Goal: Information Seeking & Learning: Check status

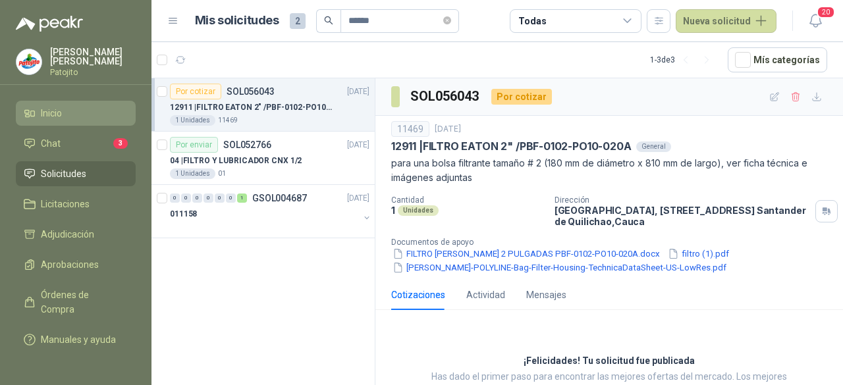
click at [65, 114] on li "Inicio" at bounding box center [76, 113] width 104 height 14
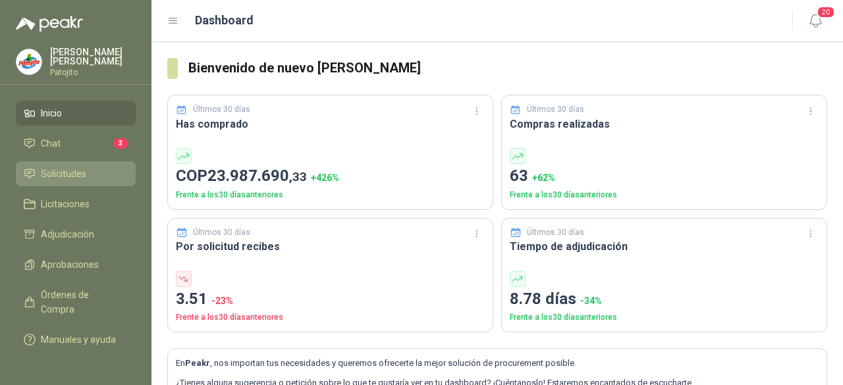
click at [85, 170] on span "Solicitudes" at bounding box center [63, 174] width 45 height 14
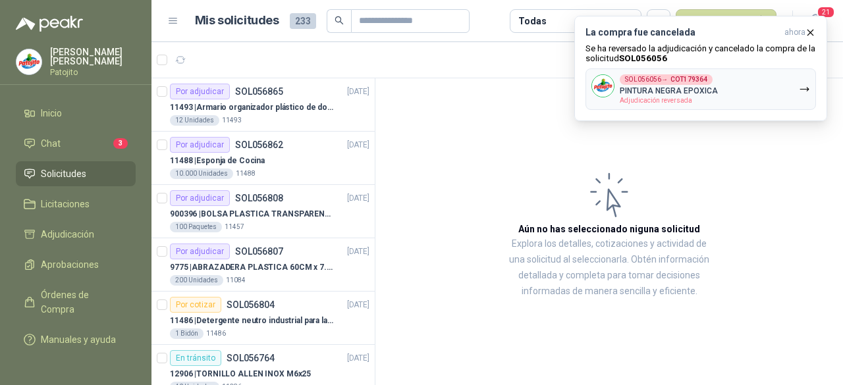
click at [503, 153] on article "Aún no has seleccionado niguna solicitud Explora los detalles, cotizaciones y a…" at bounding box center [610, 234] width 468 height 312
click at [74, 169] on span "Solicitudes" at bounding box center [63, 174] width 45 height 14
click at [812, 30] on icon "button" at bounding box center [810, 32] width 11 height 11
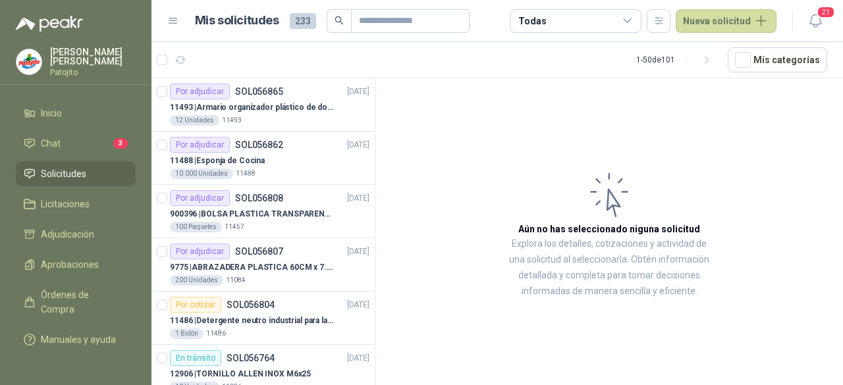
click at [766, 101] on article "Aún no has seleccionado niguna solicitud Explora los detalles, cotizaciones y a…" at bounding box center [610, 234] width 468 height 312
click at [760, 24] on button "Nueva solicitud" at bounding box center [726, 21] width 101 height 24
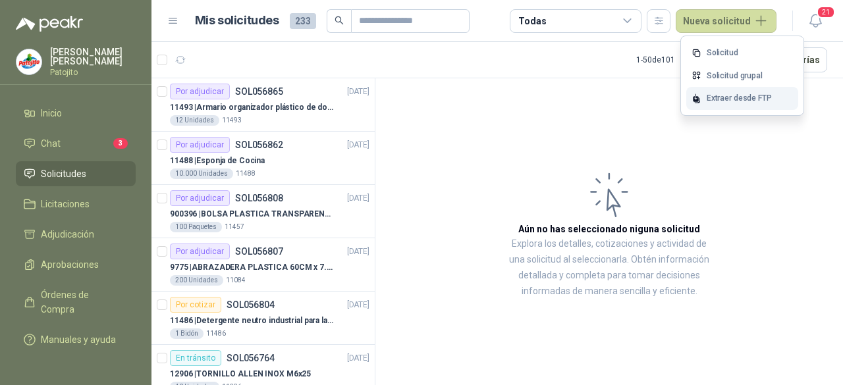
click at [738, 96] on div "Extraer desde FTP" at bounding box center [743, 98] width 112 height 23
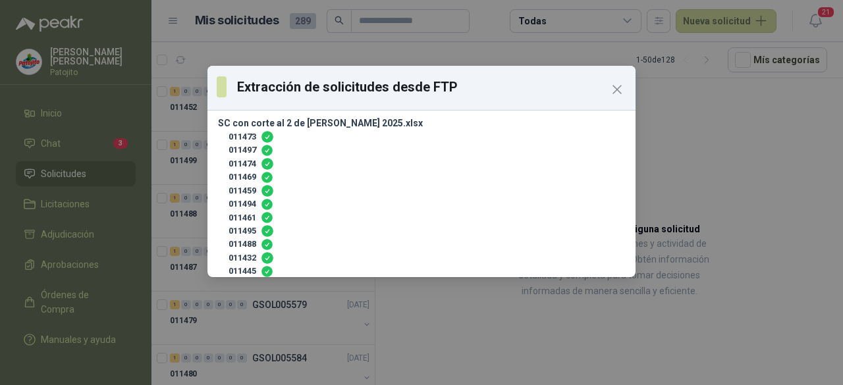
click at [437, 312] on div "Extracción de solicitudes desde FTP SC con corte al 2 de [PERSON_NAME] 2025.xls…" at bounding box center [421, 192] width 843 height 385
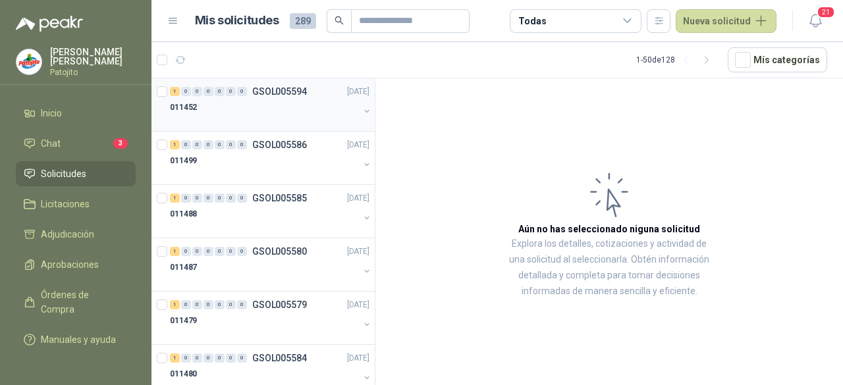
click at [259, 97] on div "1 0 0 0 0 0 0 GSOL005594 [DATE]" at bounding box center [271, 92] width 202 height 16
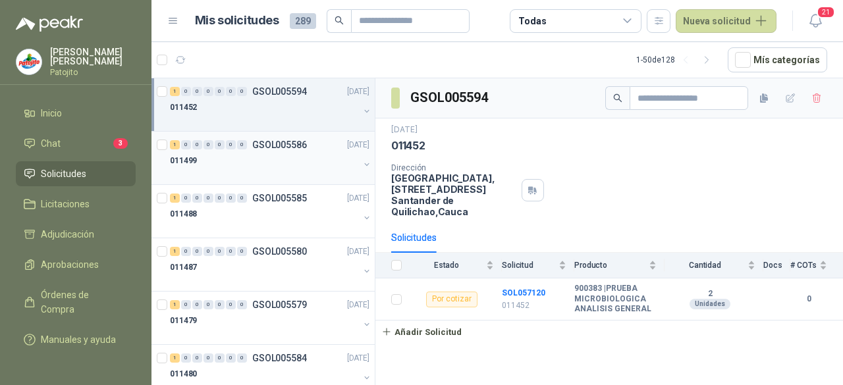
click at [303, 137] on div "1 0 0 0 0 0 0 GSOL005586 [DATE]" at bounding box center [271, 145] width 202 height 16
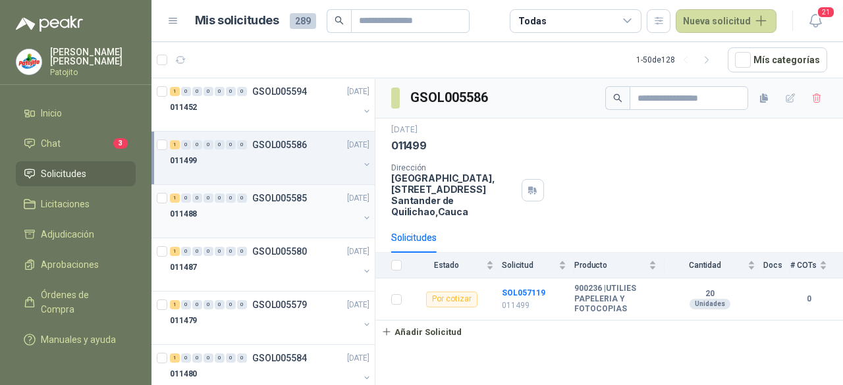
click at [262, 202] on div "1 0 0 0 0 0 0 GSOL005585 [DATE]" at bounding box center [271, 198] width 202 height 16
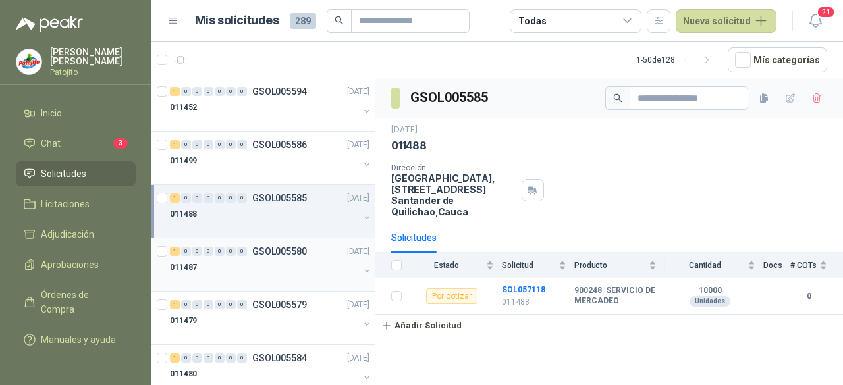
click at [275, 266] on div "011487" at bounding box center [264, 268] width 189 height 16
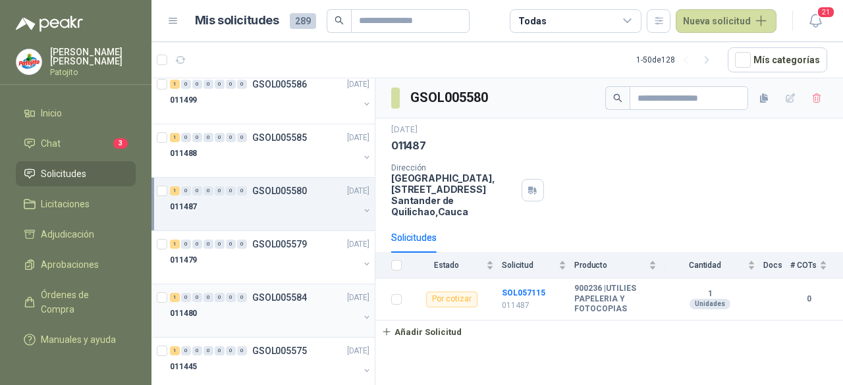
scroll to position [132, 0]
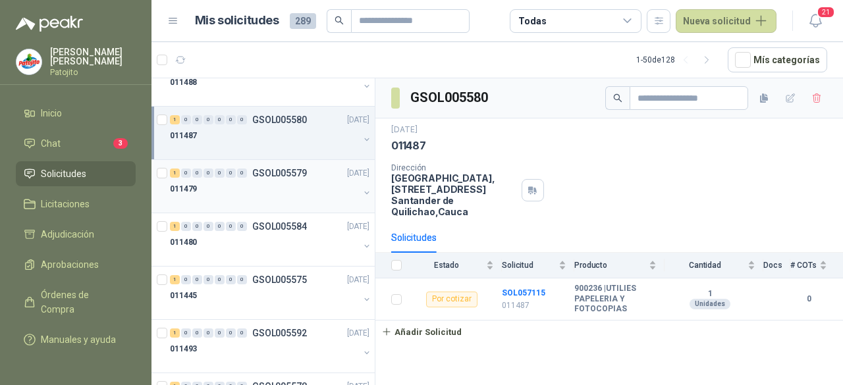
click at [254, 178] on div "1 0 0 0 0 0 0 GSOL005579 [DATE]" at bounding box center [271, 173] width 202 height 16
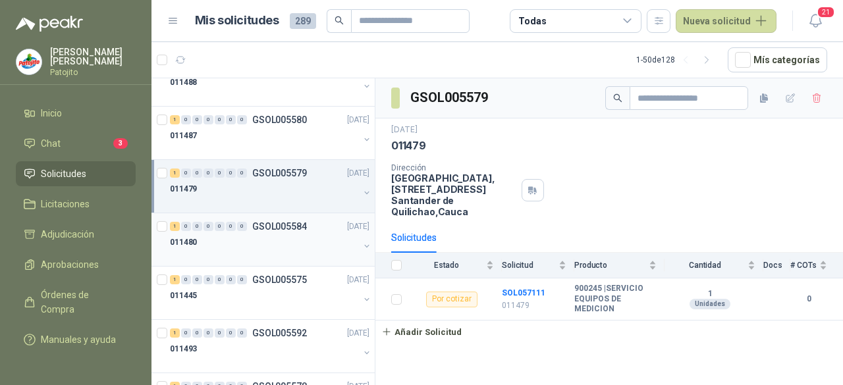
click at [264, 239] on div "011480" at bounding box center [264, 243] width 189 height 16
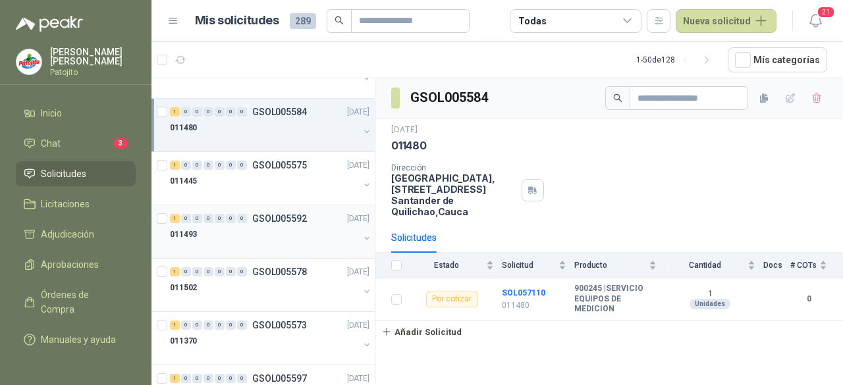
scroll to position [264, 0]
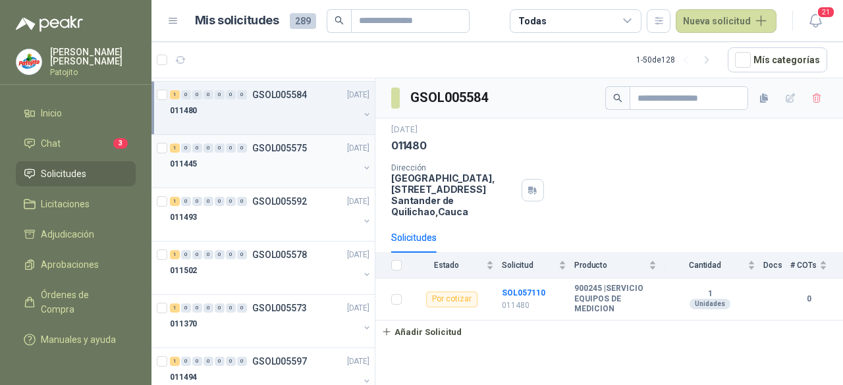
click at [257, 162] on div "011445" at bounding box center [264, 164] width 189 height 16
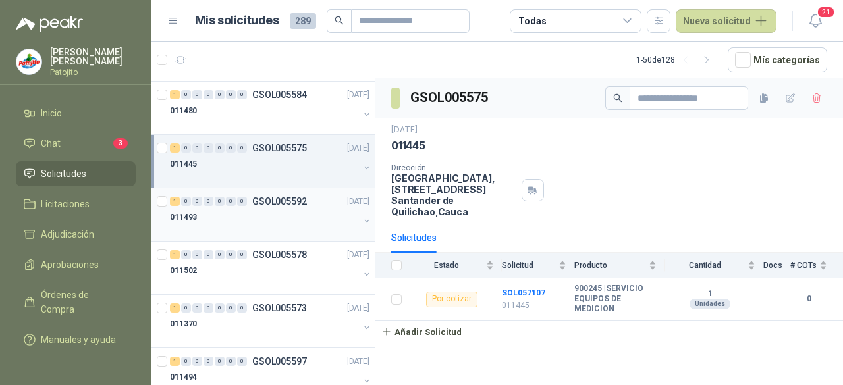
click at [284, 221] on div "011493" at bounding box center [264, 218] width 189 height 16
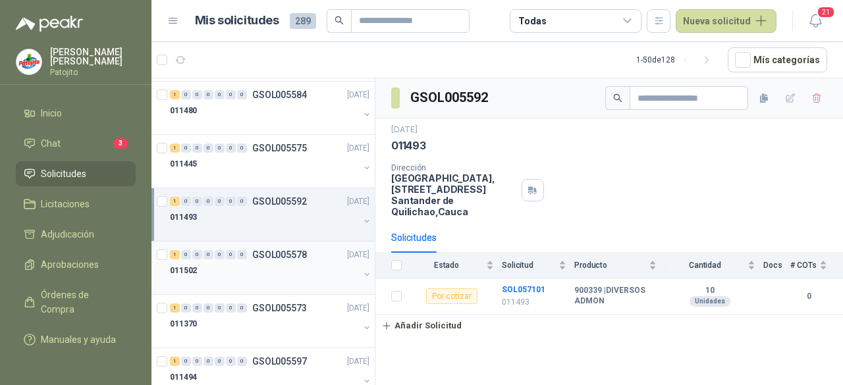
click at [285, 260] on div "1 0 0 0 0 0 0 GSOL005578 [DATE]" at bounding box center [271, 255] width 202 height 16
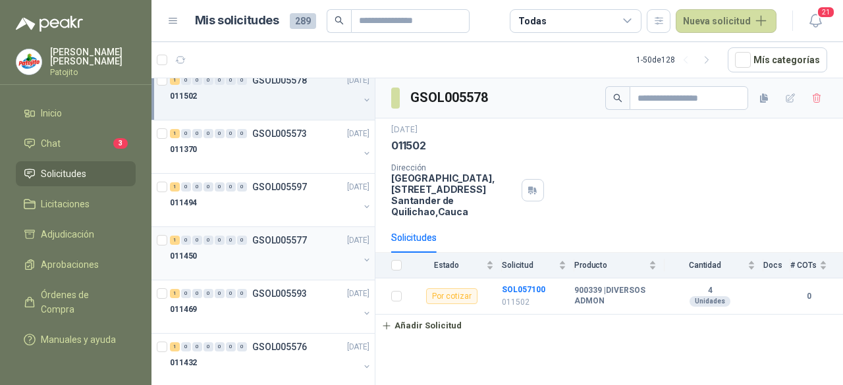
scroll to position [461, 0]
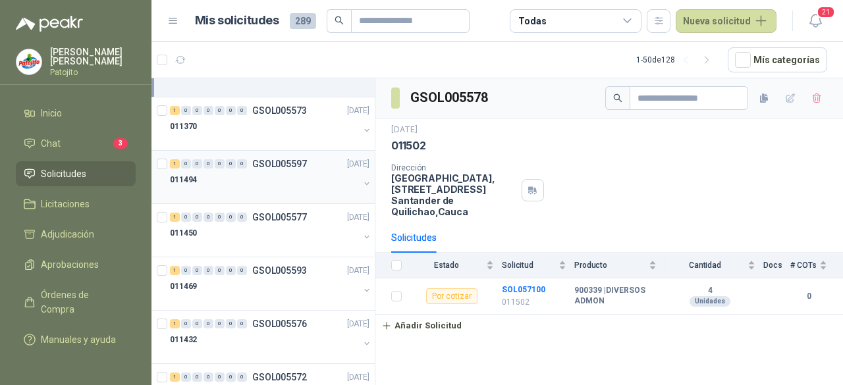
click at [274, 173] on div "011494" at bounding box center [264, 180] width 189 height 16
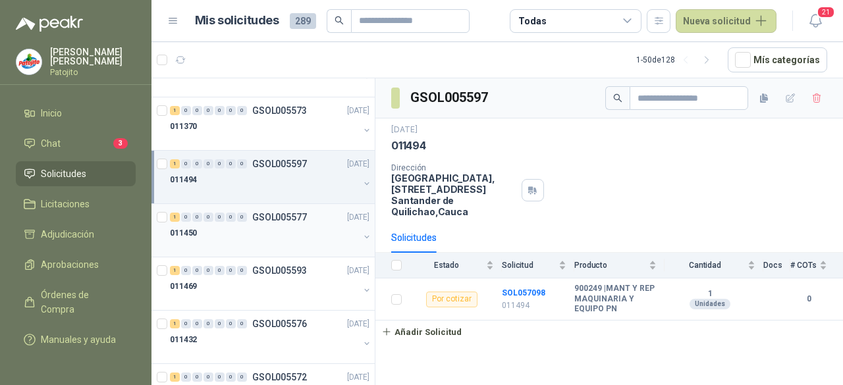
click at [273, 227] on div "011450" at bounding box center [264, 233] width 189 height 16
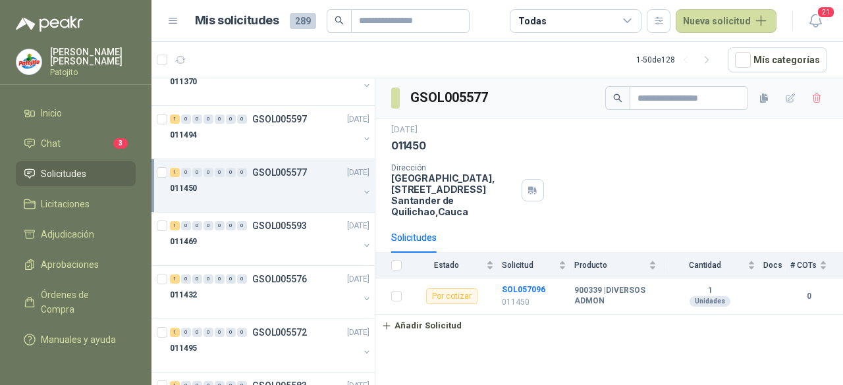
scroll to position [527, 0]
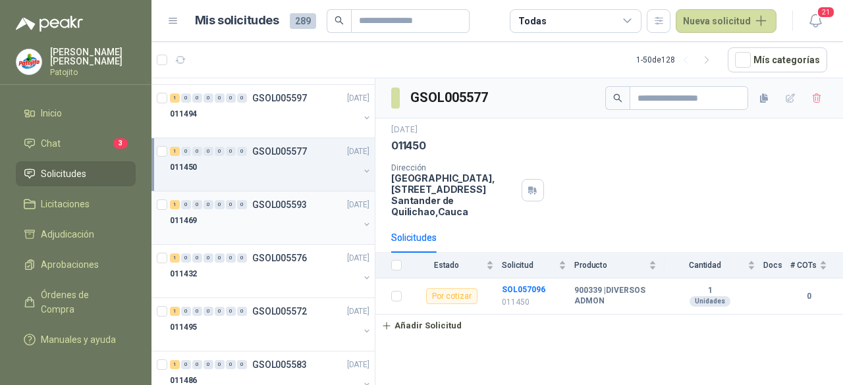
click at [281, 202] on p "GSOL005593" at bounding box center [279, 204] width 55 height 9
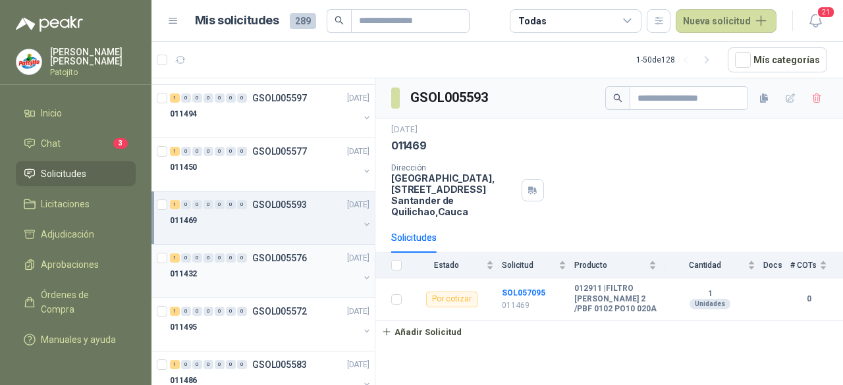
click at [223, 289] on div "1 0 0 0 0 0 0 GSOL005576 [DATE] 011432" at bounding box center [263, 271] width 223 height 53
click at [259, 266] on div "011432" at bounding box center [264, 274] width 189 height 16
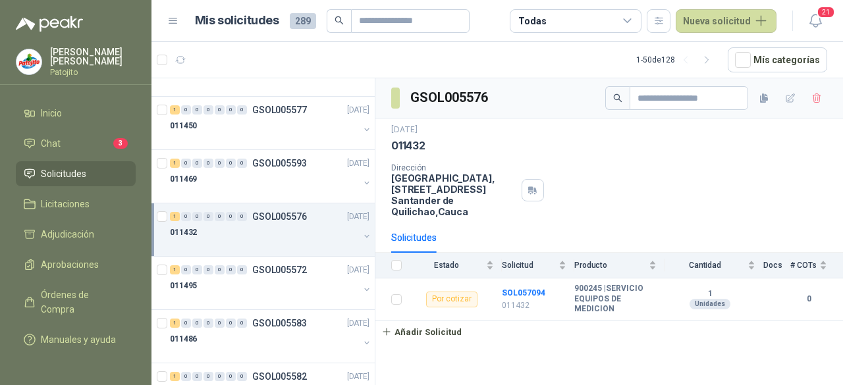
scroll to position [659, 0]
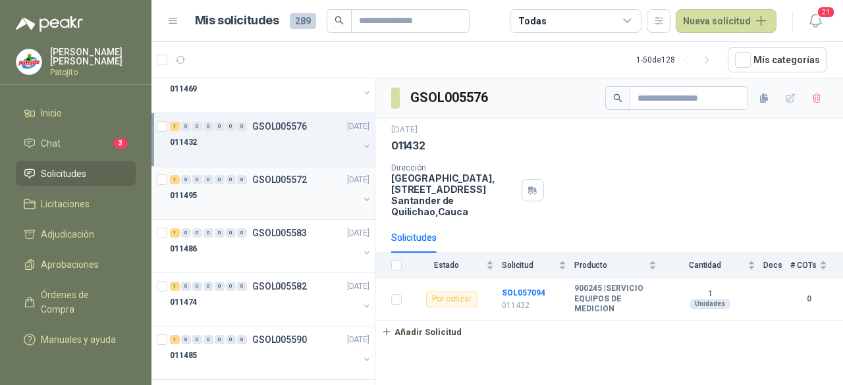
click at [269, 208] on div at bounding box center [264, 209] width 189 height 11
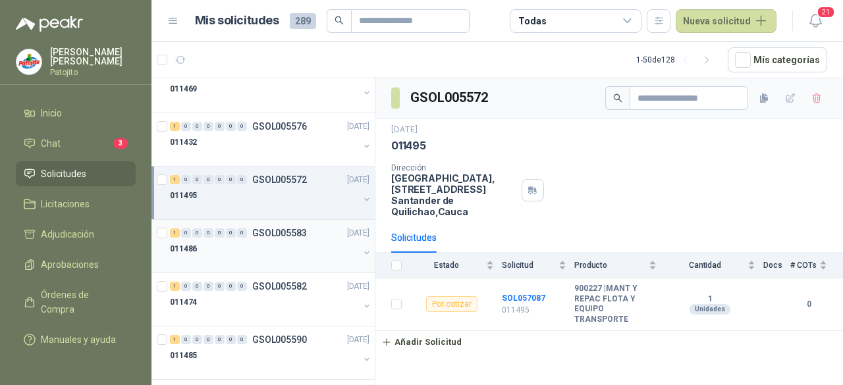
click at [269, 241] on div "011486" at bounding box center [264, 249] width 189 height 16
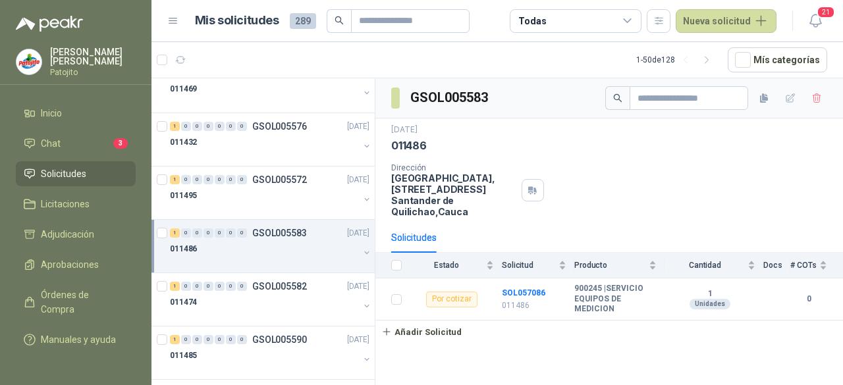
scroll to position [725, 0]
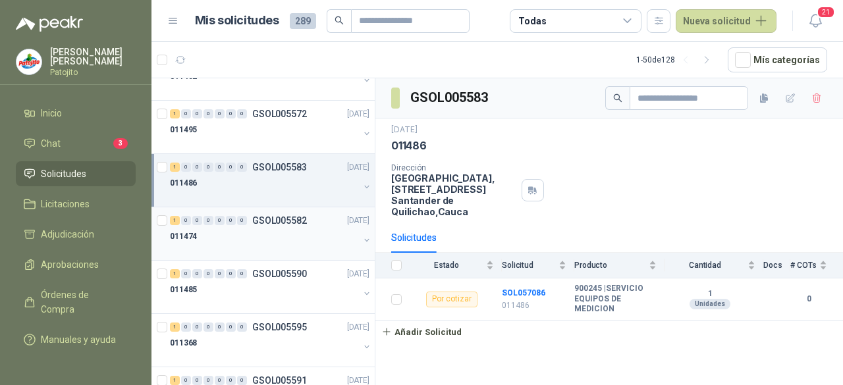
click at [257, 239] on div "011474" at bounding box center [264, 237] width 189 height 16
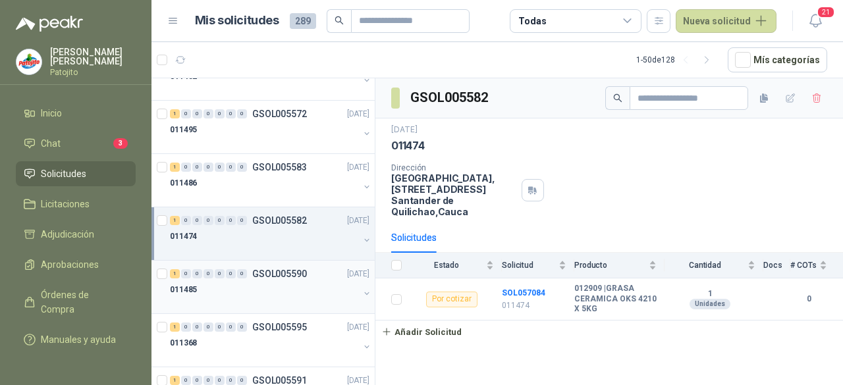
scroll to position [791, 0]
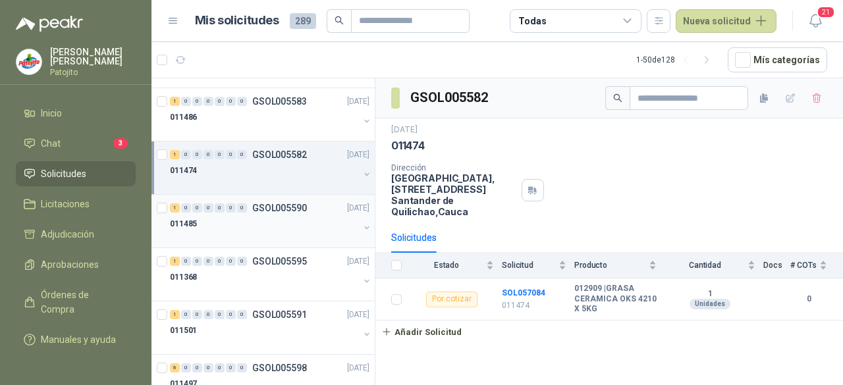
drag, startPoint x: 260, startPoint y: 217, endPoint x: 265, endPoint y: 231, distance: 14.6
click at [261, 217] on div "011485" at bounding box center [264, 224] width 189 height 16
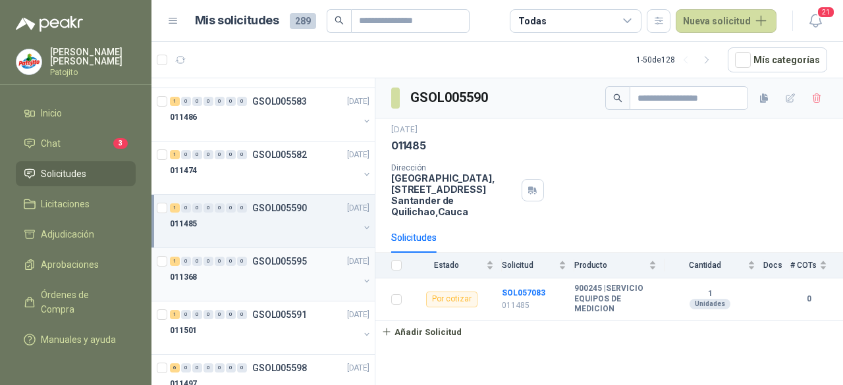
click at [252, 258] on div "1 0 0 0 0 0 0 GSOL005595" at bounding box center [238, 261] width 137 height 9
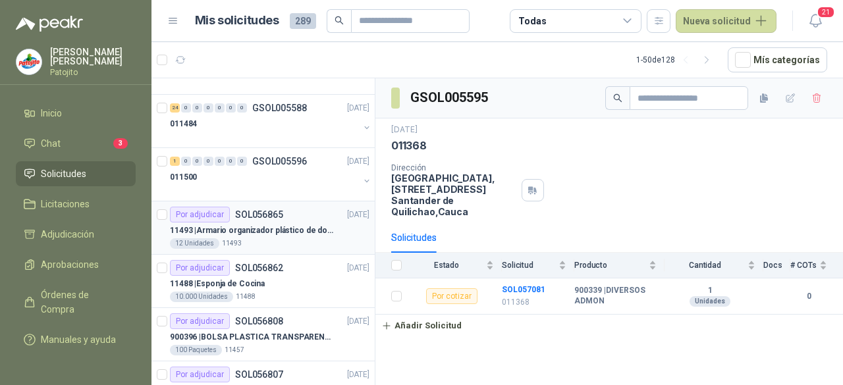
scroll to position [1252, 0]
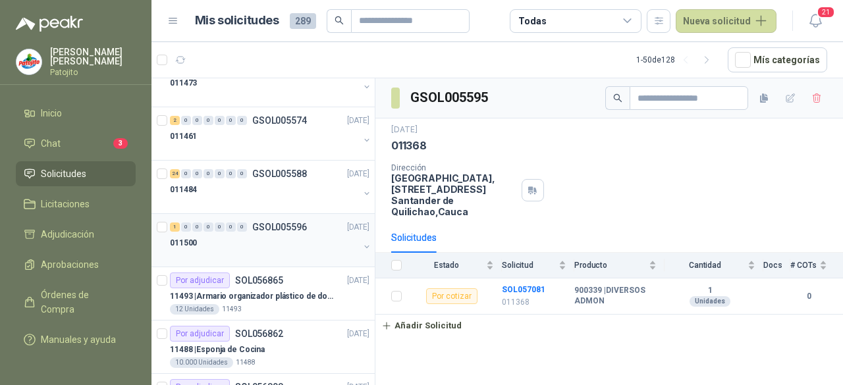
click at [277, 239] on div "011500" at bounding box center [264, 243] width 189 height 16
click at [239, 184] on div "011484" at bounding box center [264, 190] width 189 height 16
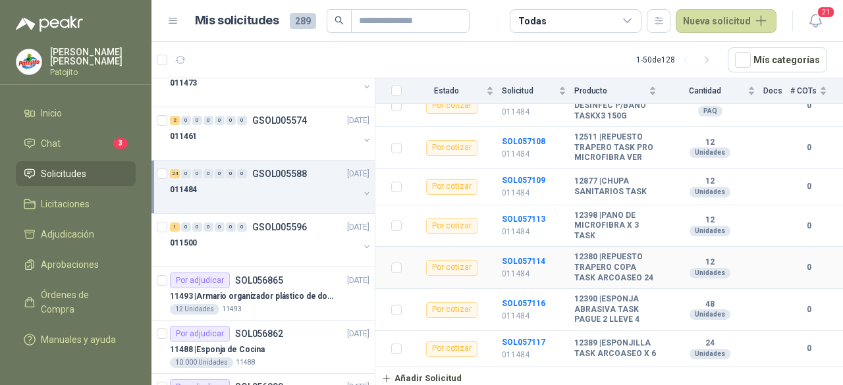
scroll to position [1030, 0]
click at [188, 130] on p "011461" at bounding box center [183, 136] width 27 height 13
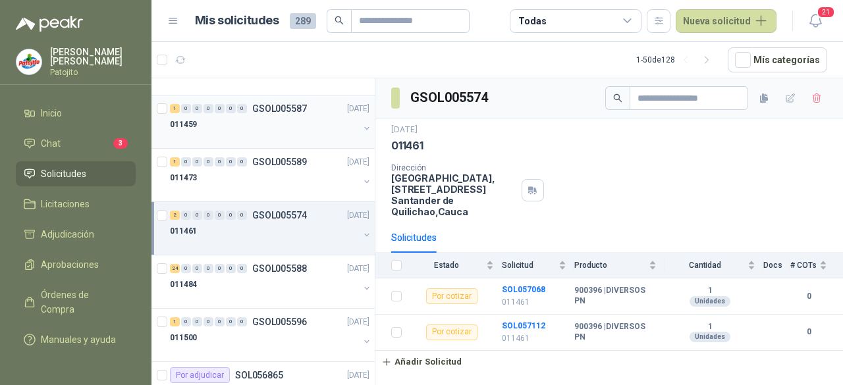
scroll to position [1120, 0]
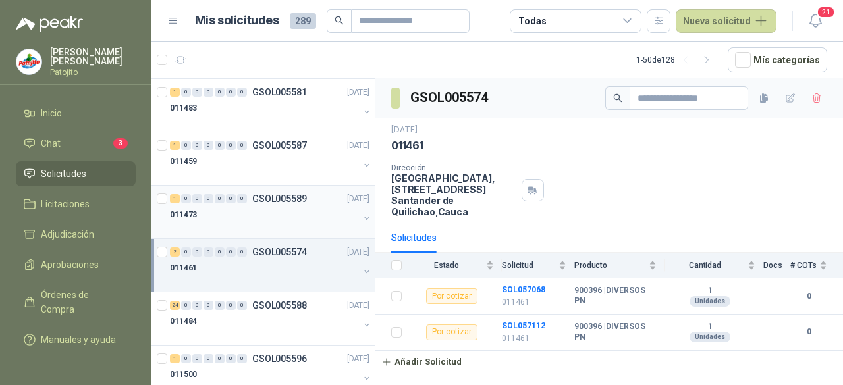
click at [216, 208] on div "011473" at bounding box center [264, 215] width 189 height 16
